Goal: Task Accomplishment & Management: Complete application form

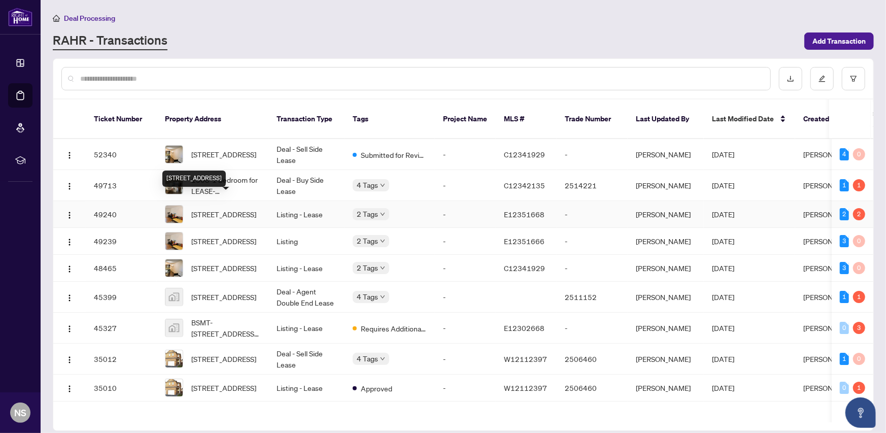
click at [223, 208] on span "[STREET_ADDRESS]" at bounding box center [223, 213] width 65 height 11
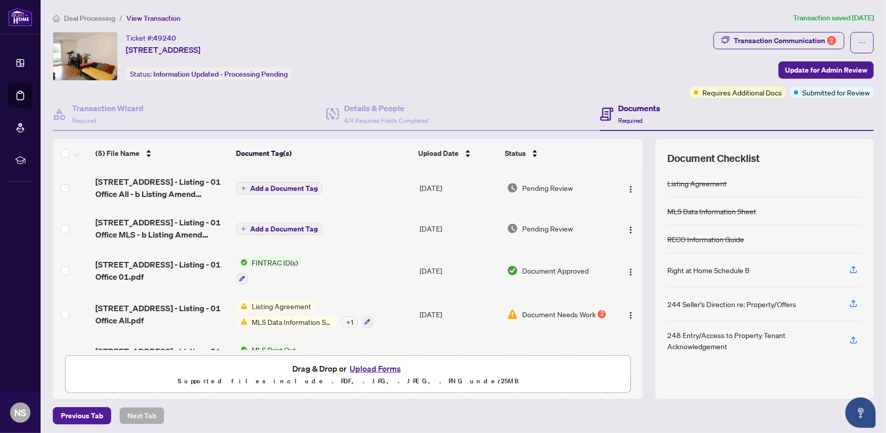
click at [372, 367] on button "Upload Forms" at bounding box center [374, 368] width 57 height 13
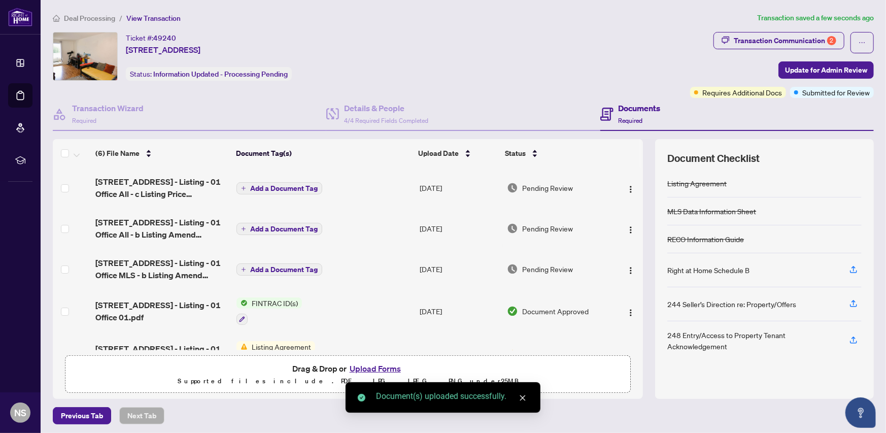
scroll to position [71, 0]
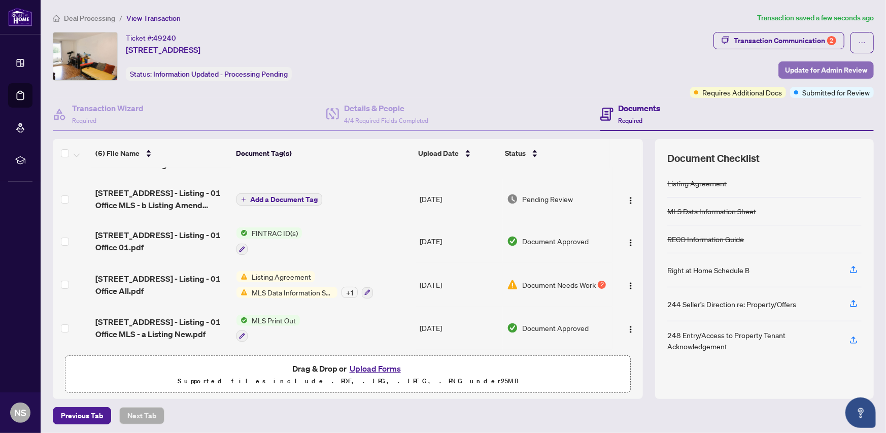
click at [802, 72] on span "Update for Admin Review" at bounding box center [826, 70] width 82 height 16
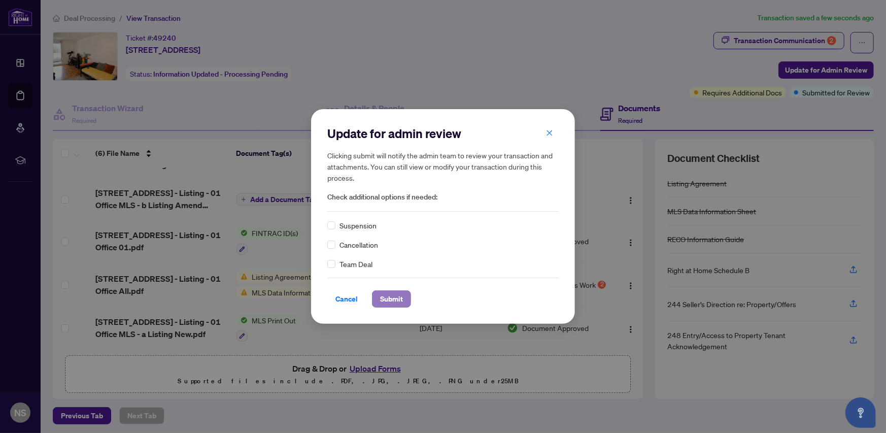
click at [387, 296] on span "Submit" at bounding box center [391, 299] width 23 height 16
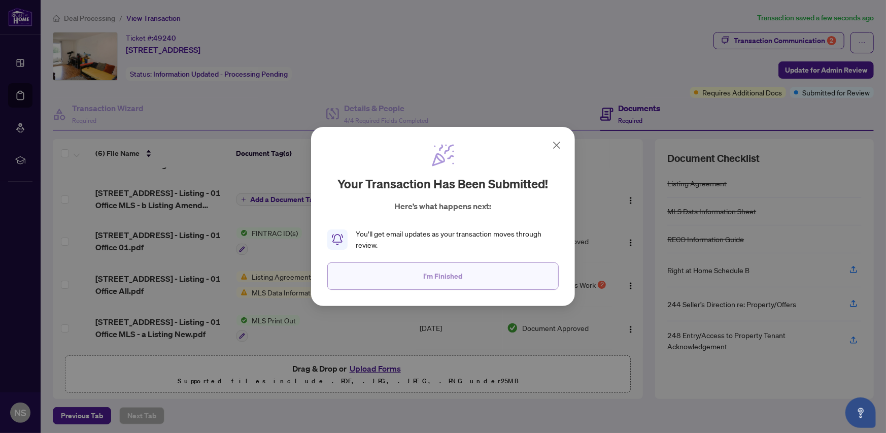
click at [465, 280] on button "I'm Finished" at bounding box center [442, 275] width 231 height 27
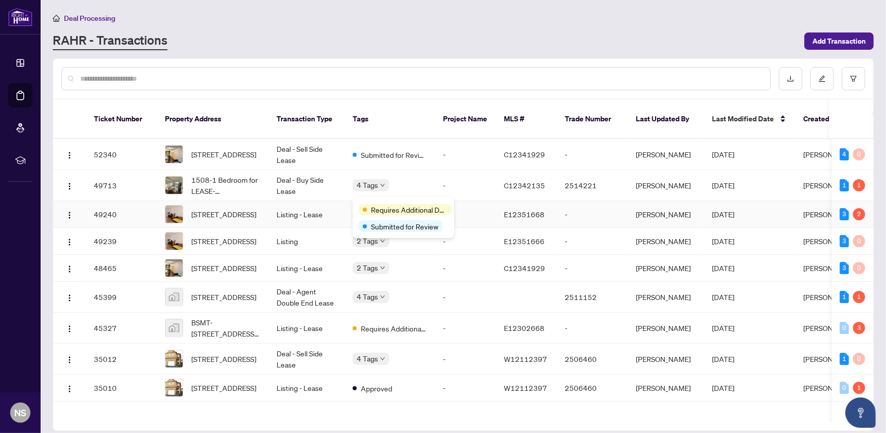
click at [380, 203] on div "Requires Additional Docs" at bounding box center [403, 209] width 89 height 12
click at [213, 300] on span "[STREET_ADDRESS]" at bounding box center [223, 296] width 65 height 11
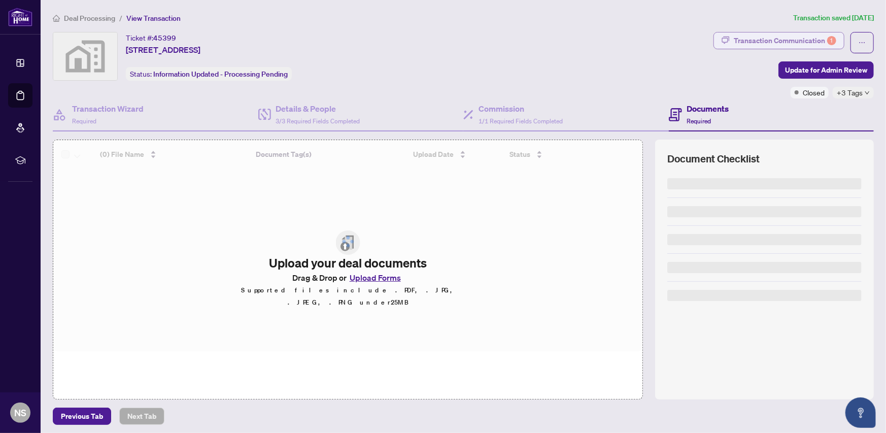
click at [746, 38] on div "Transaction Communication 1" at bounding box center [785, 40] width 102 height 16
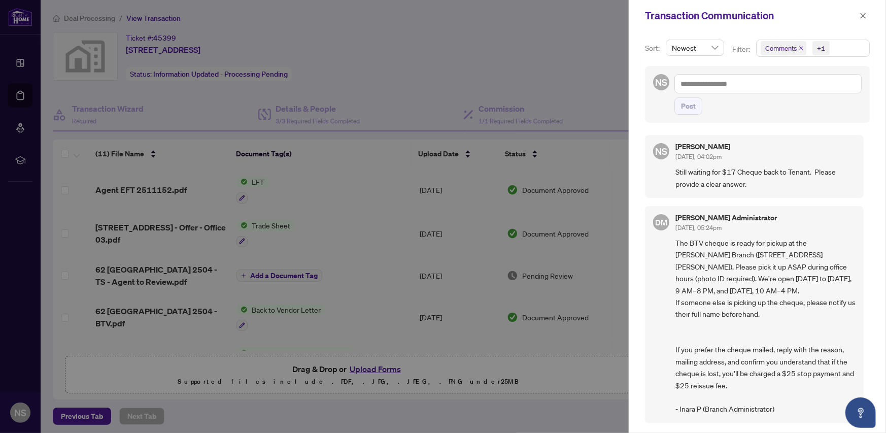
click at [515, 61] on div at bounding box center [443, 216] width 886 height 433
click at [864, 17] on icon "close" at bounding box center [862, 15] width 7 height 7
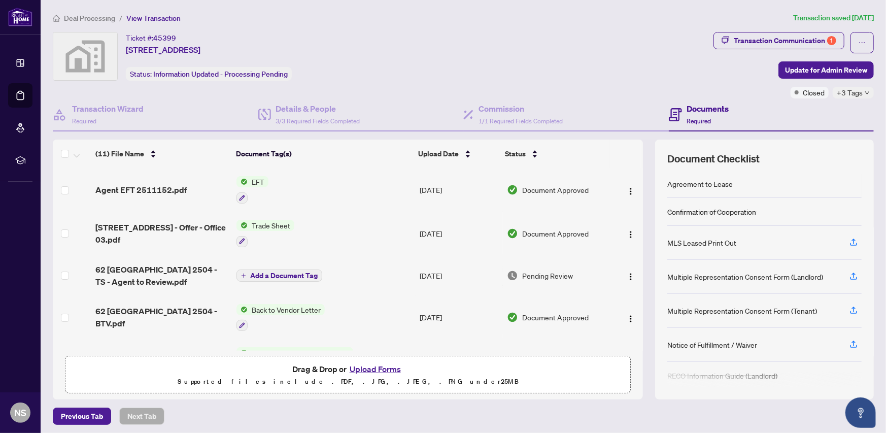
drag, startPoint x: 126, startPoint y: 37, endPoint x: 375, endPoint y: 47, distance: 249.3
click at [372, 46] on div "Ticket #: 45399 2504-62 Forest Manor Road unit 2504, North York, ON, Canada Sta…" at bounding box center [381, 56] width 656 height 49
copy div "Ticket #: 45399 2504-62 Forest Manor Road unit 2504, North York, ON, Canada"
click at [416, 56] on div "Ticket #: 45399 2504-62 Forest Manor Road unit 2504, North York, ON, Canada Sta…" at bounding box center [381, 56] width 656 height 49
